Goal: Communication & Community: Answer question/provide support

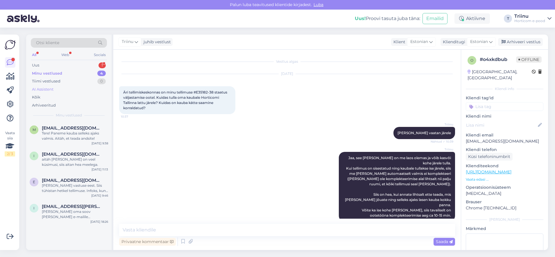
scroll to position [107, 0]
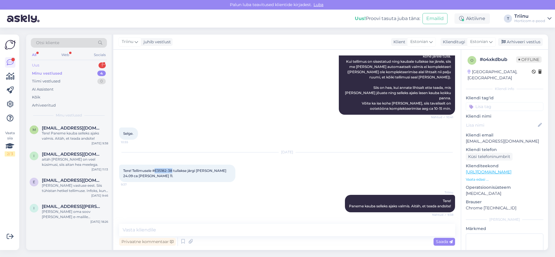
click at [84, 66] on div "Uus 1" at bounding box center [69, 65] width 76 height 8
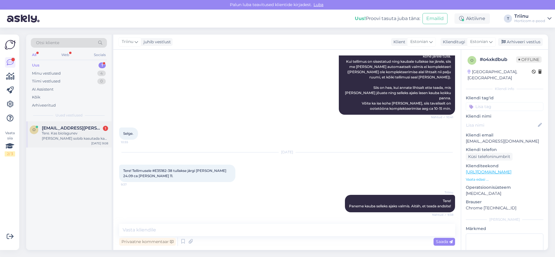
click at [73, 138] on div "Tere. Kas biolagunev [PERSON_NAME] sobib kasutada ka multsipeenra rajamisel alu…" at bounding box center [75, 136] width 66 height 10
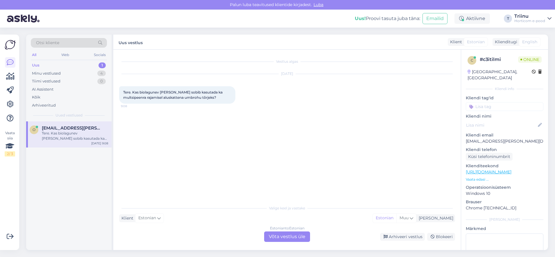
click at [283, 237] on div "Estonian to Estonian Võta vestlus üle" at bounding box center [287, 236] width 46 height 10
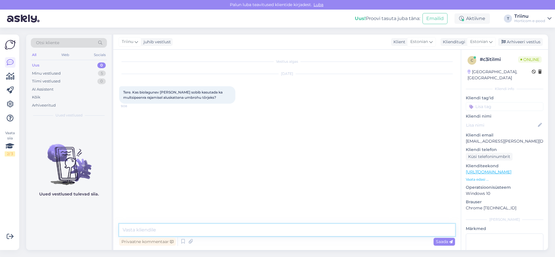
drag, startPoint x: 158, startPoint y: 228, endPoint x: 118, endPoint y: 222, distance: 40.2
click at [158, 228] on textarea at bounding box center [287, 230] width 336 height 12
type textarea "Tere See [PERSON_NAME] laguneb suht kiiresti, pigem sobib see maitsetaimede kas…"
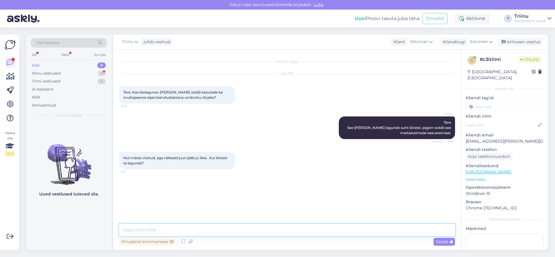
click at [158, 230] on textarea at bounding box center [287, 230] width 336 height 12
click at [165, 228] on textarea at bounding box center [287, 230] width 336 height 12
type textarea "See kestab, jah, ühe kasvuhooaja ning lõpuks laguneb täiesti ära."
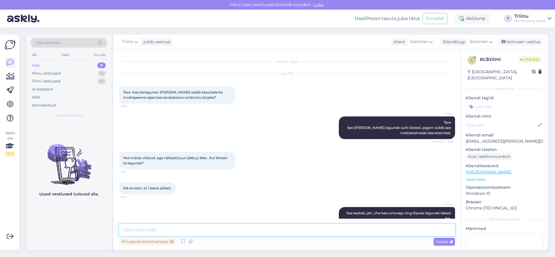
scroll to position [12, 0]
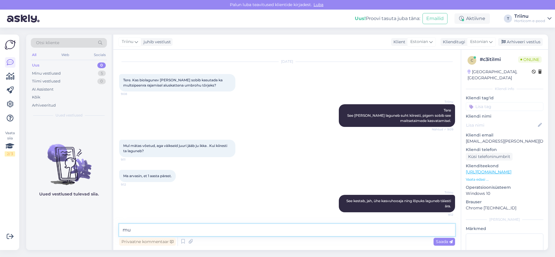
type textarea "m"
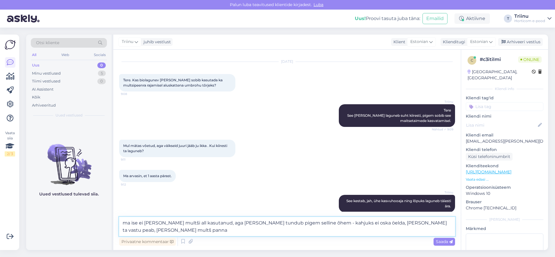
type textarea "ma ise ei [PERSON_NAME] multši all kasutanud, aga [PERSON_NAME] tundub pigem se…"
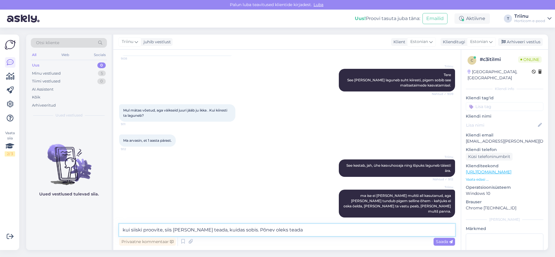
scroll to position [78, 0]
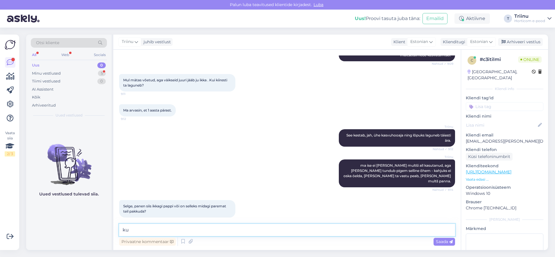
type textarea "k"
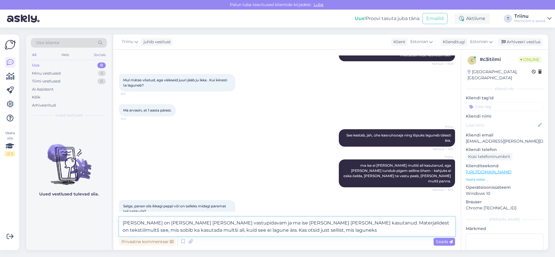
type textarea "[PERSON_NAME] on [PERSON_NAME] [PERSON_NAME] vastupidavam ja ma ise [PERSON_NAM…"
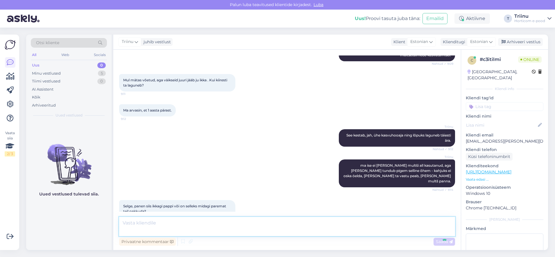
scroll to position [118, 0]
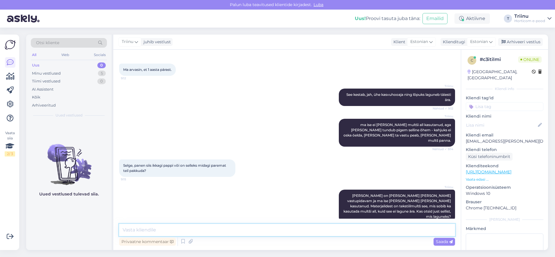
click at [169, 229] on textarea at bounding box center [287, 230] width 336 height 12
type textarea "t"
paste textarea "[URL][DOMAIN_NAME]"
type textarea "Tekstiilmultšid on näha siin: [URL][DOMAIN_NAME]"
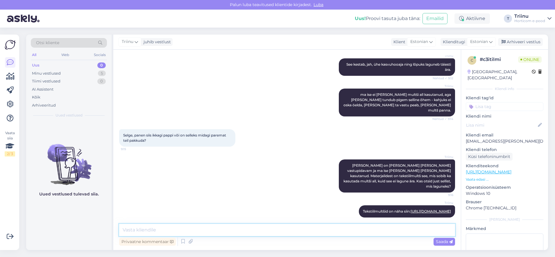
click at [138, 231] on textarea at bounding box center [287, 230] width 336 height 12
click at [491, 169] on link "[URL][DOMAIN_NAME]" at bounding box center [488, 171] width 46 height 5
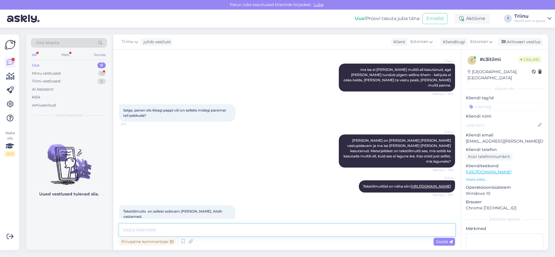
click at [167, 229] on textarea at bounding box center [287, 230] width 336 height 12
type textarea "Aitäh! [PERSON_NAME] on küsimusi või [PERSON_NAME], siis [PERSON_NAME] hea meel…"
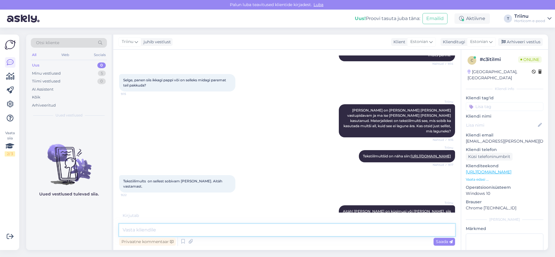
scroll to position [229, 0]
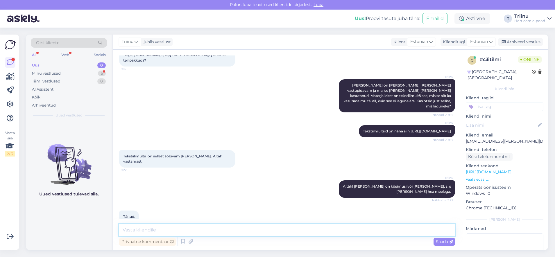
click at [147, 229] on textarea at bounding box center [287, 230] width 336 height 12
type textarea "I"
click at [267, 192] on div "Triinu Aitäh! [PERSON_NAME] on küsimusi või [PERSON_NAME], siis [PERSON_NAME] h…" at bounding box center [287, 189] width 336 height 30
